Goal: Task Accomplishment & Management: Complete application form

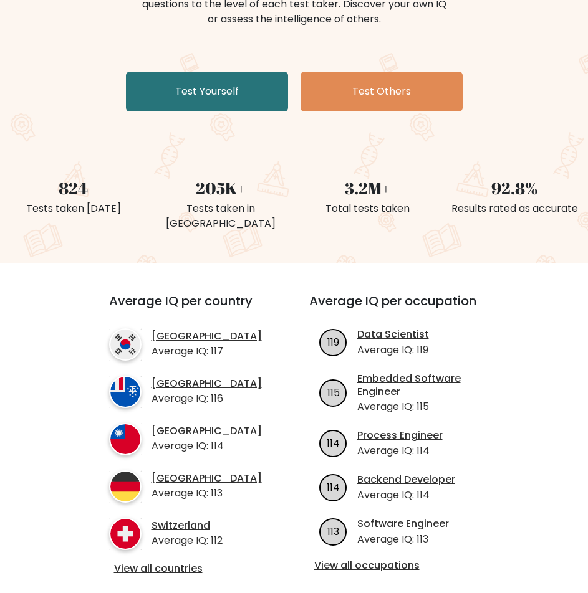
scroll to position [187, 0]
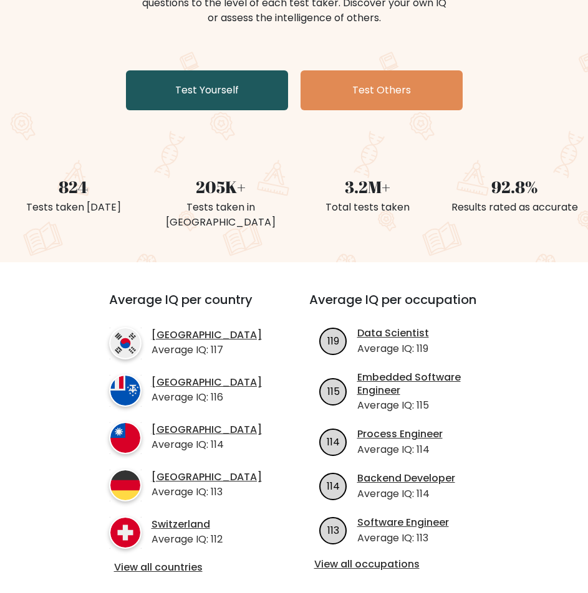
click at [219, 95] on link "Test Yourself" at bounding box center [207, 90] width 162 height 40
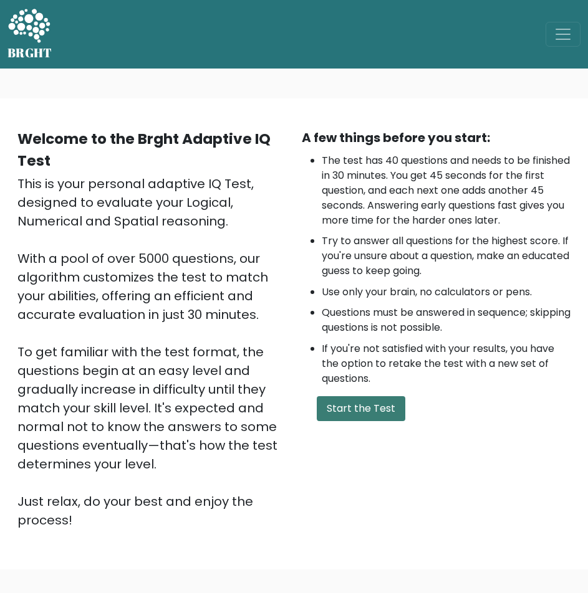
click at [340, 406] on button "Start the Test" at bounding box center [361, 408] width 89 height 25
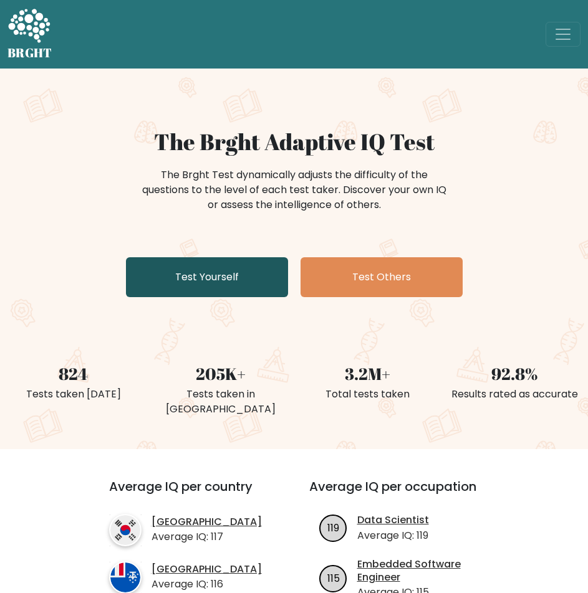
click at [171, 288] on link "Test Yourself" at bounding box center [207, 277] width 162 height 40
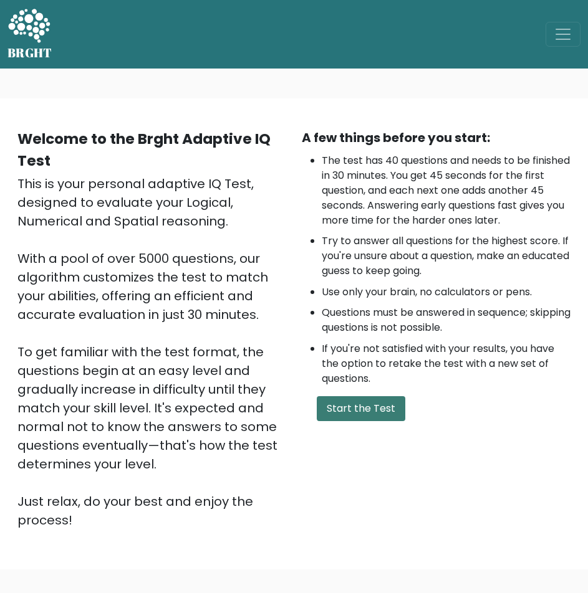
click at [355, 421] on button "Start the Test" at bounding box center [361, 408] width 89 height 25
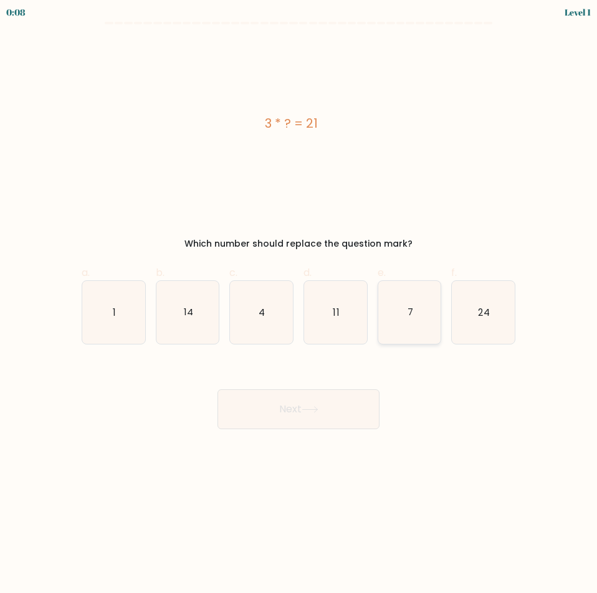
click at [416, 313] on icon "7" at bounding box center [409, 312] width 63 height 63
click at [299, 305] on input "e. 7" at bounding box center [299, 301] width 1 height 8
radio input "true"
click at [339, 409] on button "Next" at bounding box center [299, 410] width 162 height 40
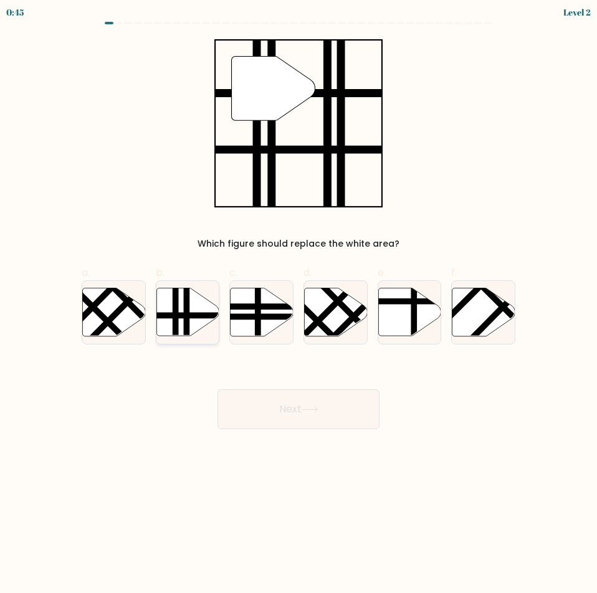
click at [186, 317] on line at bounding box center [186, 339] width 0 height 127
click at [299, 305] on input "b." at bounding box center [299, 301] width 1 height 8
radio input "true"
click at [286, 404] on button "Next" at bounding box center [299, 410] width 162 height 40
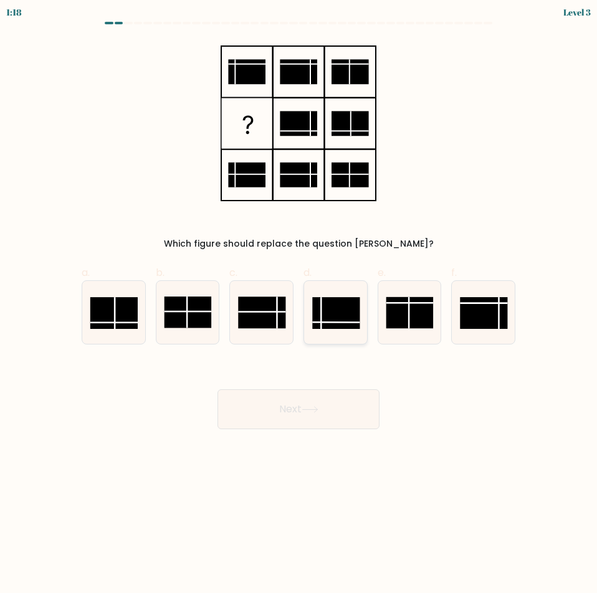
click at [328, 309] on rect at bounding box center [335, 313] width 47 height 32
click at [299, 305] on input "d." at bounding box center [299, 301] width 1 height 8
radio input "true"
click at [330, 407] on button "Next" at bounding box center [299, 410] width 162 height 40
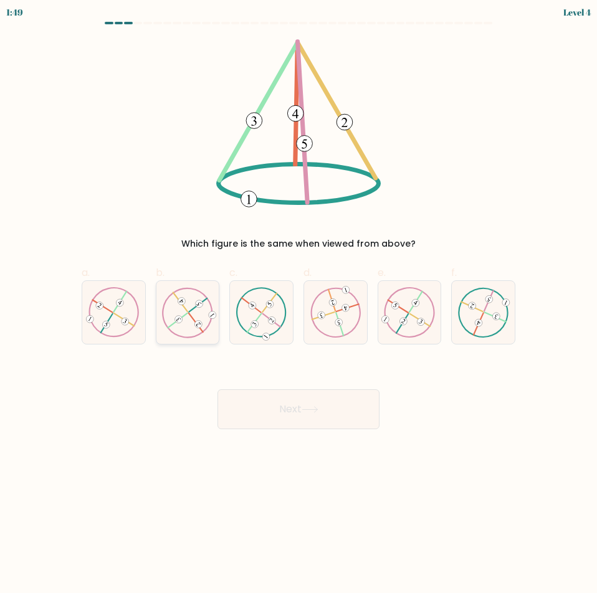
click at [188, 324] on icon at bounding box center [187, 312] width 50 height 50
click at [299, 305] on input "b." at bounding box center [299, 301] width 1 height 8
radio input "true"
click at [350, 330] on icon at bounding box center [335, 312] width 50 height 50
click at [299, 305] on input "d." at bounding box center [299, 301] width 1 height 8
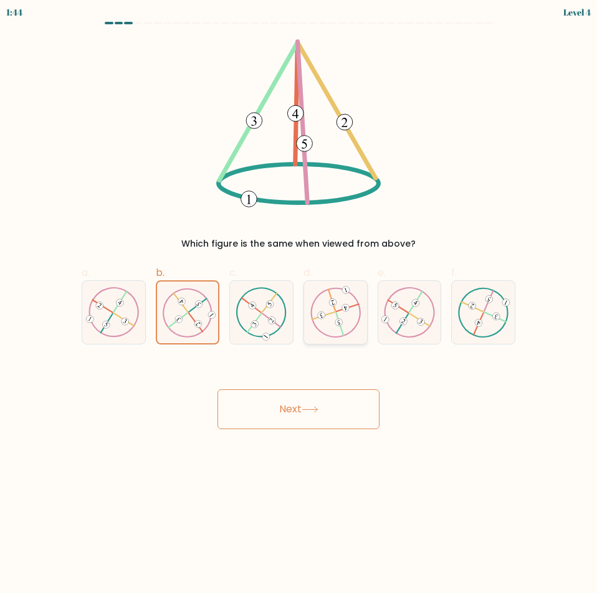
radio input "true"
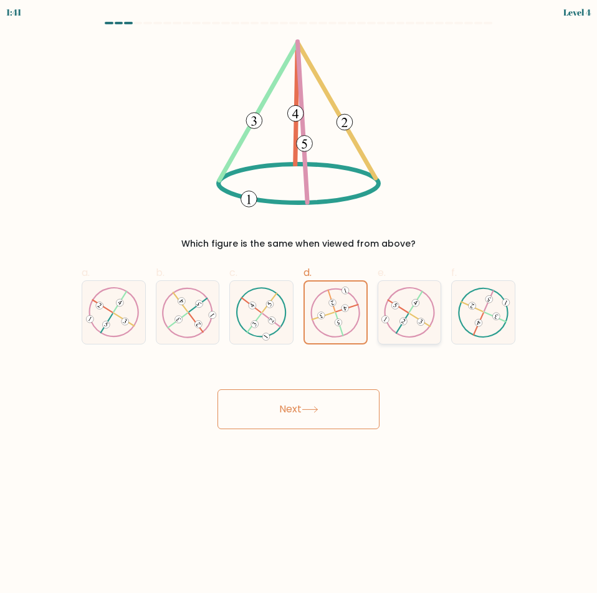
click at [406, 329] on icon at bounding box center [409, 312] width 50 height 50
click at [299, 305] on input "e." at bounding box center [299, 301] width 1 height 8
radio input "true"
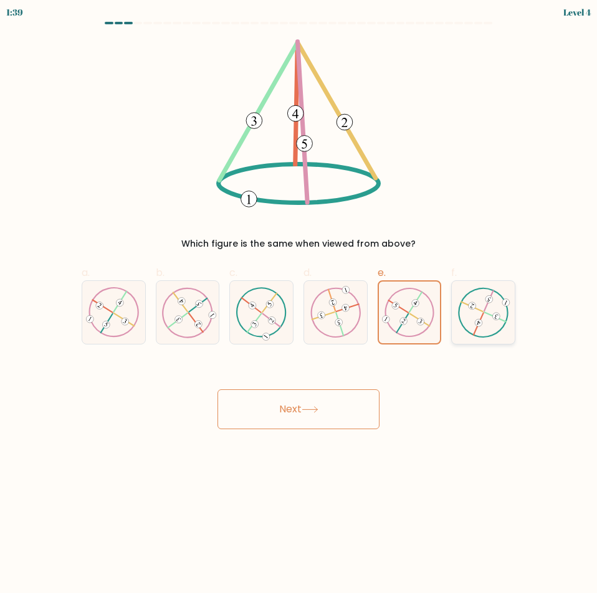
click at [504, 319] on icon at bounding box center [483, 312] width 50 height 50
click at [299, 305] on input "f." at bounding box center [299, 301] width 1 height 8
radio input "true"
click at [326, 401] on button "Next" at bounding box center [299, 410] width 162 height 40
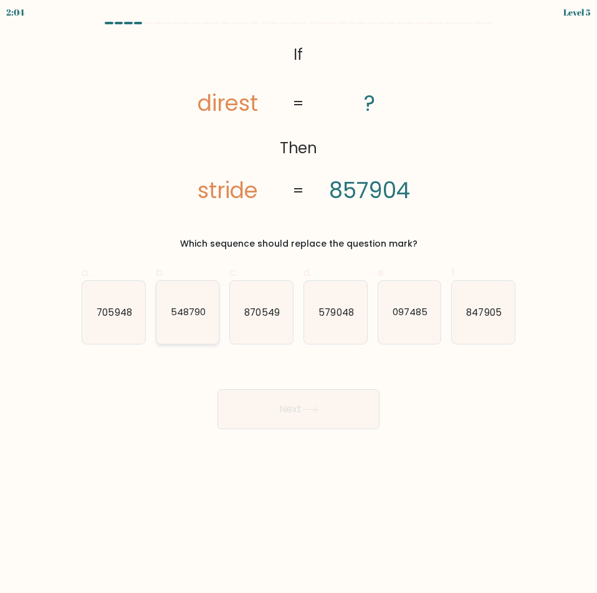
click at [209, 327] on icon "548790" at bounding box center [187, 312] width 63 height 63
click at [299, 305] on input "b. 548790" at bounding box center [299, 301] width 1 height 8
radio input "true"
click at [307, 408] on icon at bounding box center [310, 409] width 17 height 7
